Goal: Information Seeking & Learning: Learn about a topic

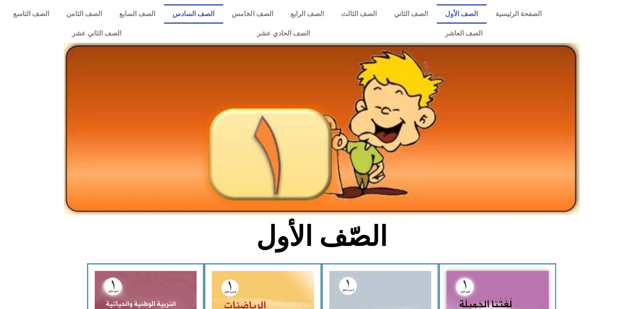
drag, startPoint x: 0, startPoint y: 0, endPoint x: 232, endPoint y: 13, distance: 232.2
click at [223, 13] on link "الصف السادس" at bounding box center [193, 13] width 59 height 19
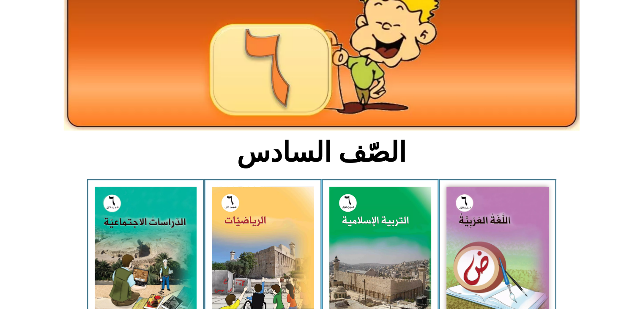
scroll to position [152, 0]
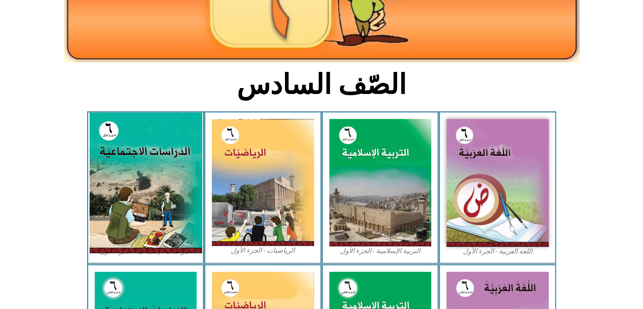
click at [129, 177] on img at bounding box center [145, 183] width 113 height 140
